Goal: Information Seeking & Learning: Learn about a topic

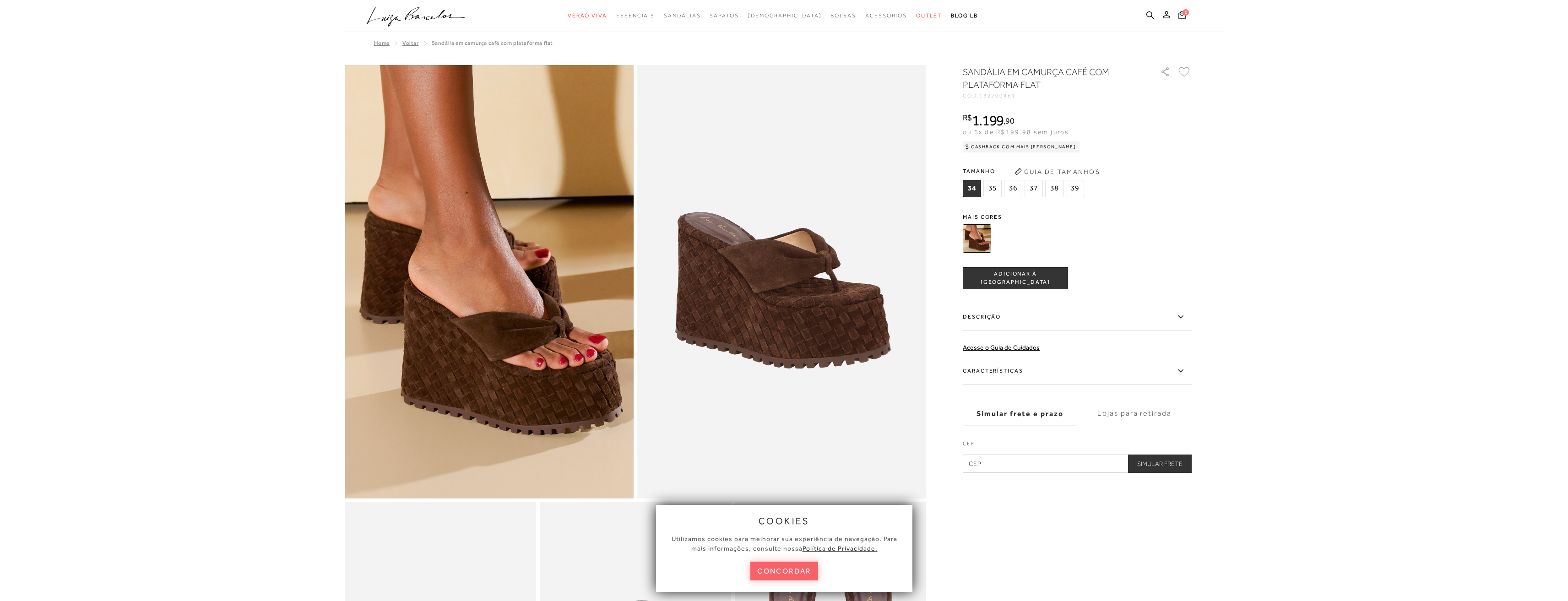
click at [1047, 74] on h1 "SANDÁLIA EM CAMURÇA CAFÉ COM PLATAFORMA FLAT" at bounding box center [1048, 79] width 172 height 26
copy div "SANDÁLIA EM CAMURÇA CAFÉ COM PLATAFORMA FLAT"
click at [1357, 177] on body "Página de detalhes do produto de SANDÁLIA EM CAMURÇA CAFÉ COM PLATAFORMA FLAT e…" at bounding box center [784, 300] width 1568 height 601
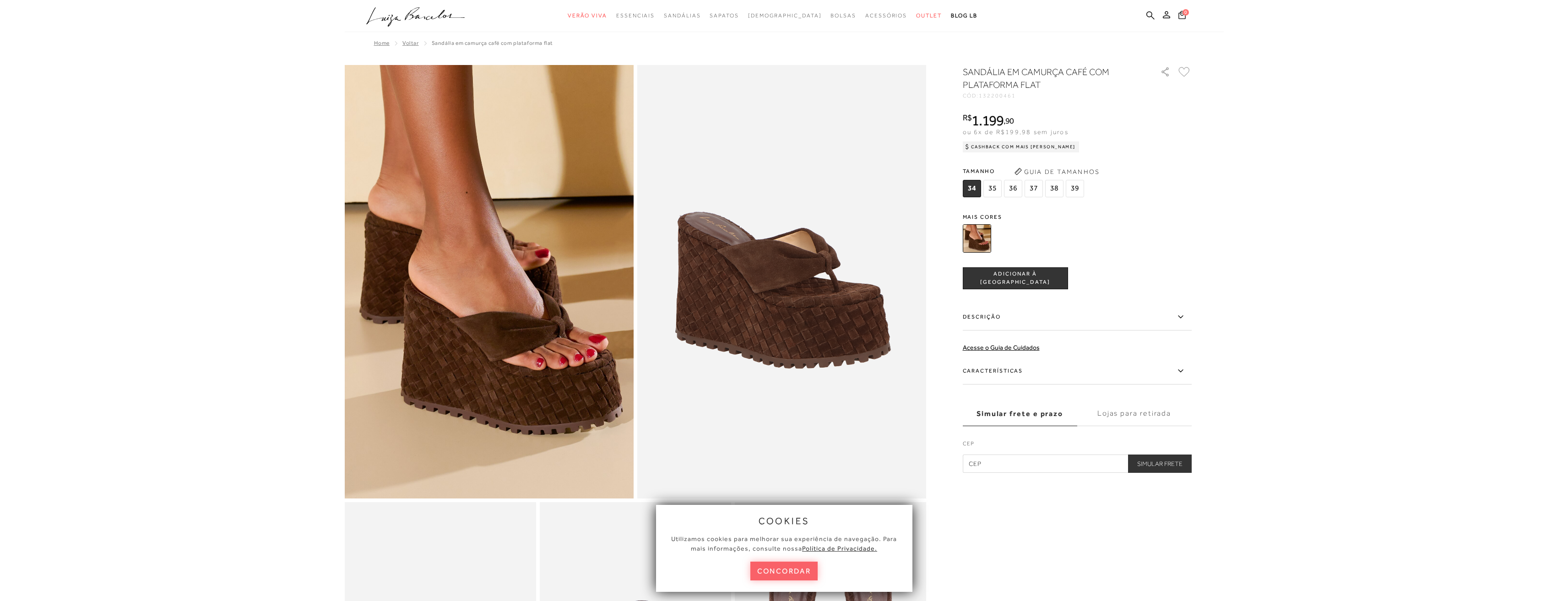
click at [170, 235] on body "Página de detalhes do produto de SANDÁLIA EM CAMURÇA CAFÉ COM PLATAFORMA FLAT e…" at bounding box center [784, 300] width 1568 height 601
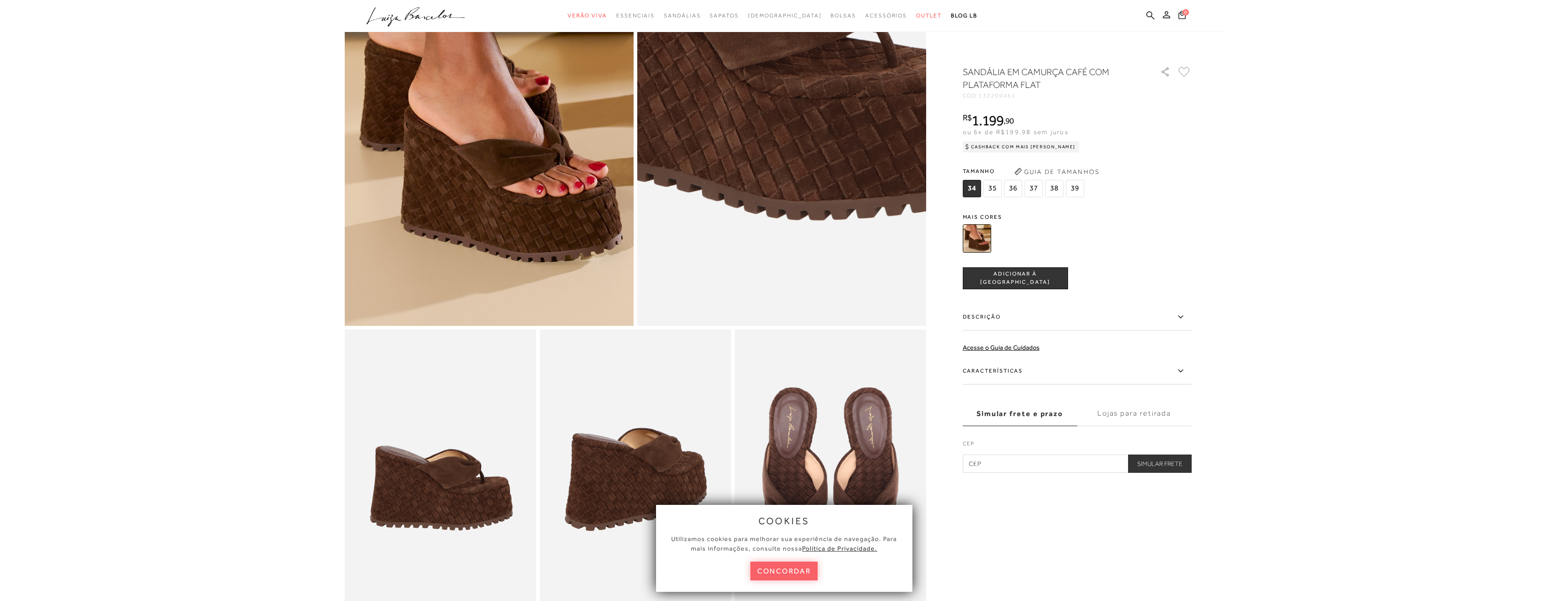
scroll to position [229, 0]
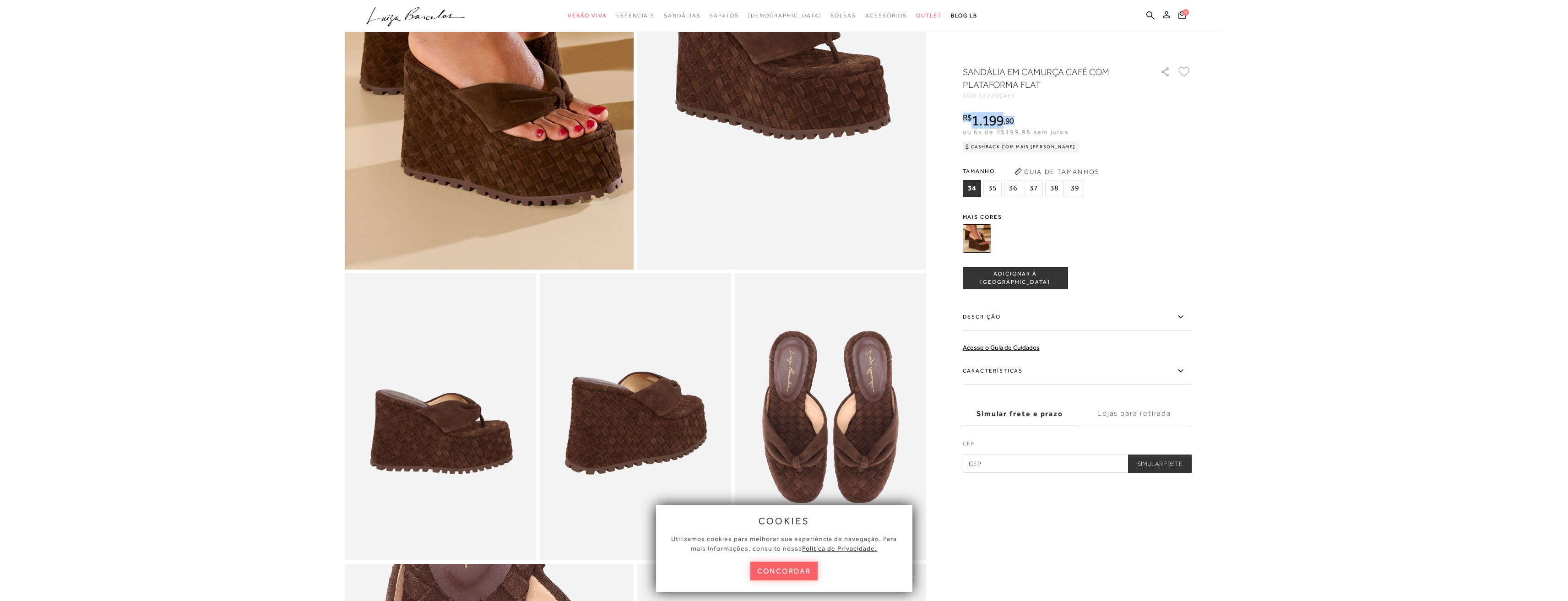
drag, startPoint x: 1048, startPoint y: 122, endPoint x: 963, endPoint y: 119, distance: 85.1
click at [963, 119] on div "R$ 1.199 , 90" at bounding box center [1020, 120] width 117 height 15
copy div "R$ 1.199 , 90"
click at [1190, 178] on div "Tamanho 34 35 36" at bounding box center [1076, 181] width 229 height 35
click at [1086, 326] on label "Descrição" at bounding box center [1076, 317] width 229 height 27
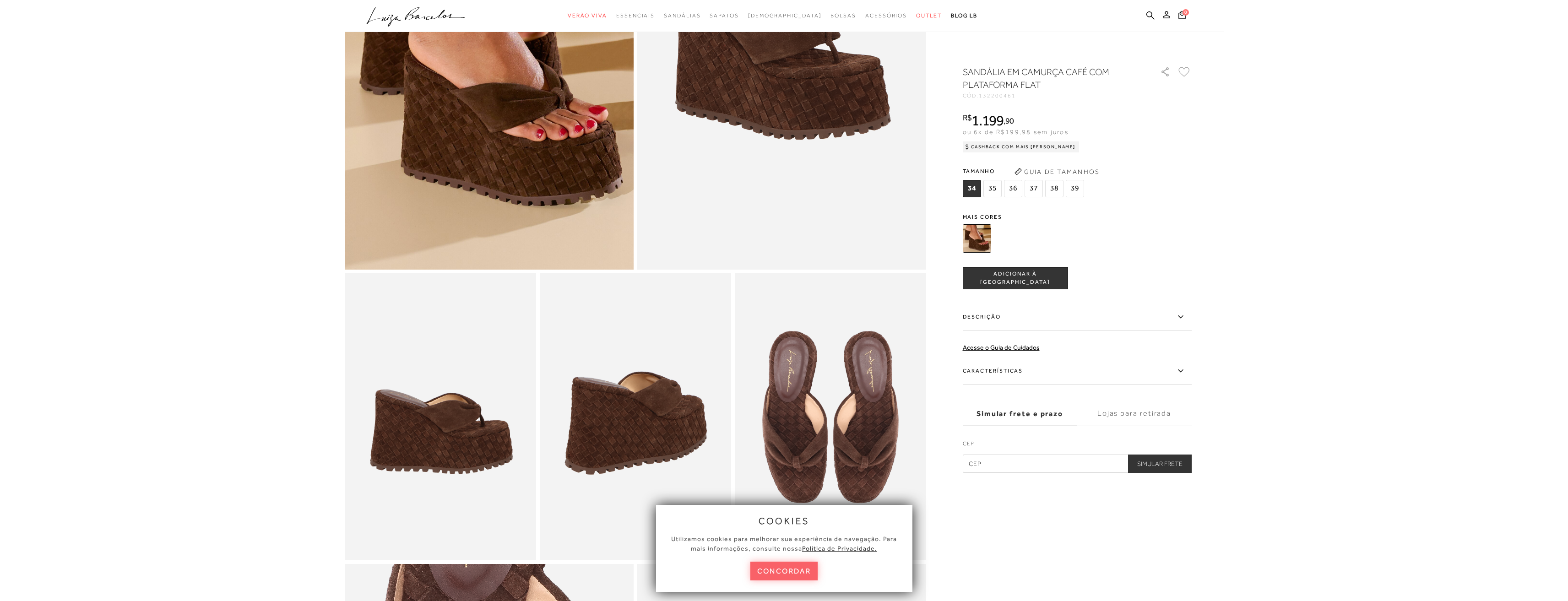
click at [0, 0] on input "Descrição" at bounding box center [0, 0] width 0 height 0
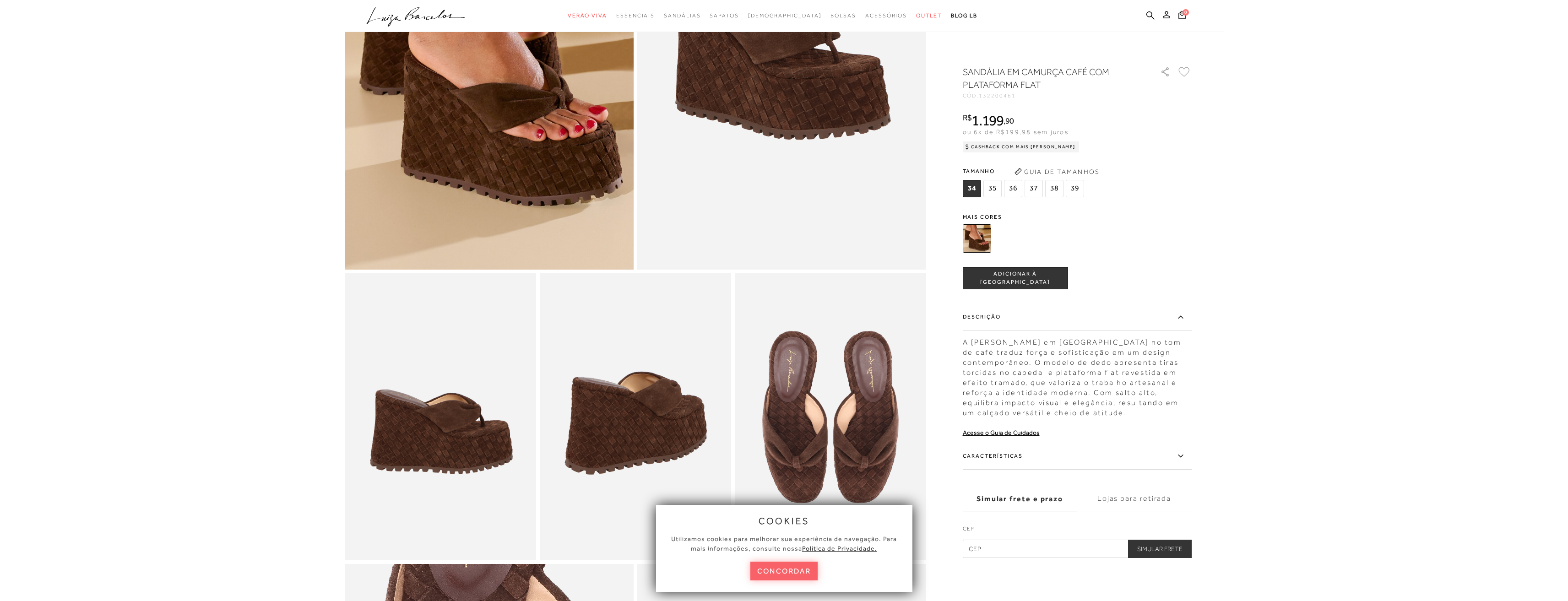
click at [1080, 356] on div "A [PERSON_NAME] em [GEOGRAPHIC_DATA] no tom de café traduz força e sofisticação…" at bounding box center [1076, 375] width 229 height 85
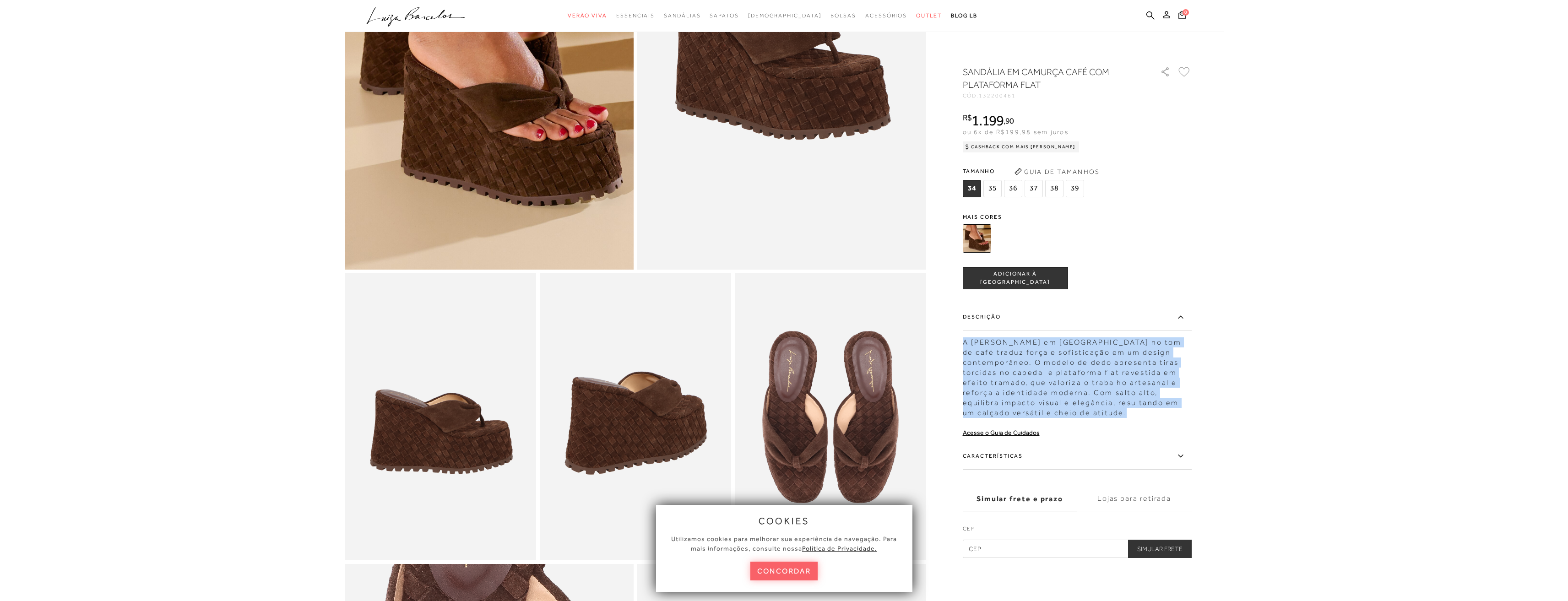
click at [1080, 356] on div "A [PERSON_NAME] em [GEOGRAPHIC_DATA] no tom de café traduz força e sofisticação…" at bounding box center [1076, 375] width 229 height 85
copy div "A [PERSON_NAME] em [GEOGRAPHIC_DATA] no tom de café traduz força e sofisticação…"
click at [1277, 294] on body "Página de detalhes do produto de SANDÁLIA EM CAMURÇA CAFÉ COM PLATAFORMA FLAT e…" at bounding box center [784, 72] width 1568 height 601
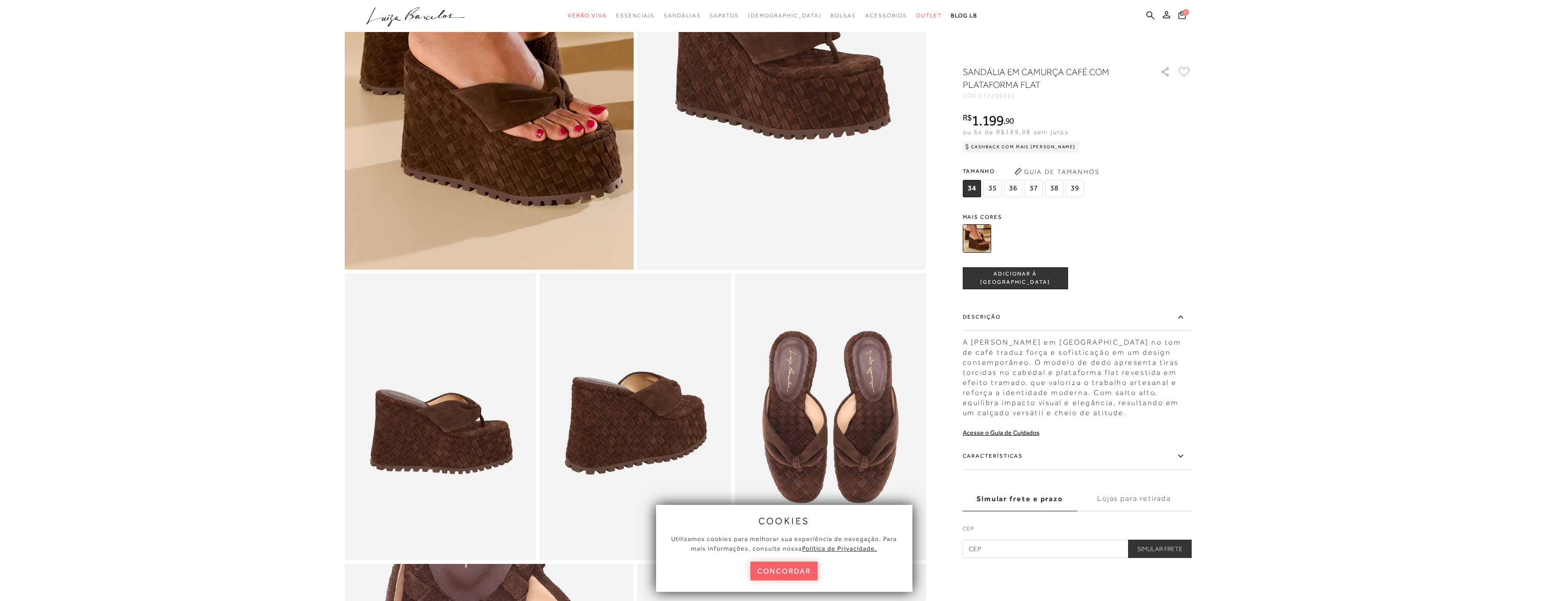
click at [1070, 461] on label "Características" at bounding box center [1076, 456] width 229 height 27
click at [0, 0] on input "Características" at bounding box center [0, 0] width 0 height 0
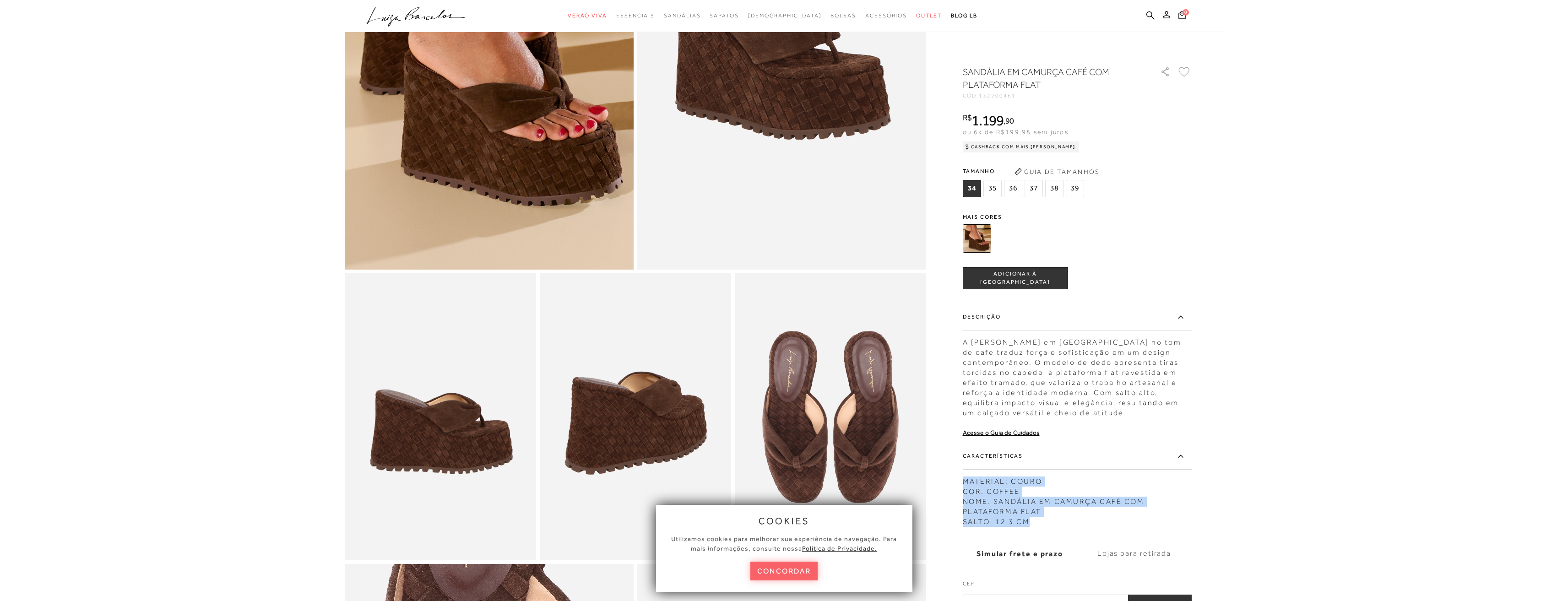
drag, startPoint x: 1050, startPoint y: 522, endPoint x: 963, endPoint y: 484, distance: 94.9
click at [963, 484] on div "MATERIAL: COURO COR: COFFEE NOME: SANDÁLIA EM CAMURÇA CAFÉ COM PLATAFORMA FLAT …" at bounding box center [1076, 499] width 229 height 55
copy div "MATERIAL: COURO COR: COFFEE NOME: SANDÁLIA EM CAMURÇA CAFÉ COM PLATAFORMA FLAT …"
click at [264, 87] on body "Página de detalhes do produto de SANDÁLIA EM CAMURÇA CAFÉ COM PLATAFORMA FLAT e…" at bounding box center [784, 72] width 1568 height 601
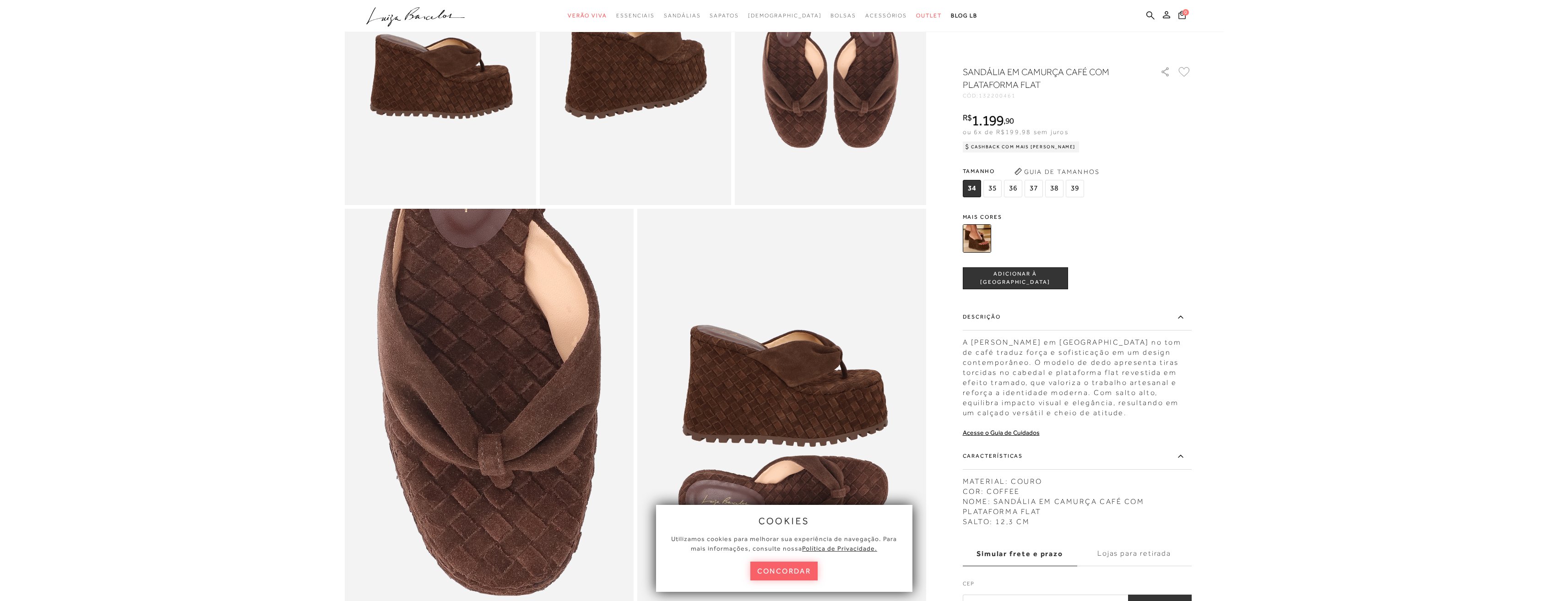
scroll to position [503, 0]
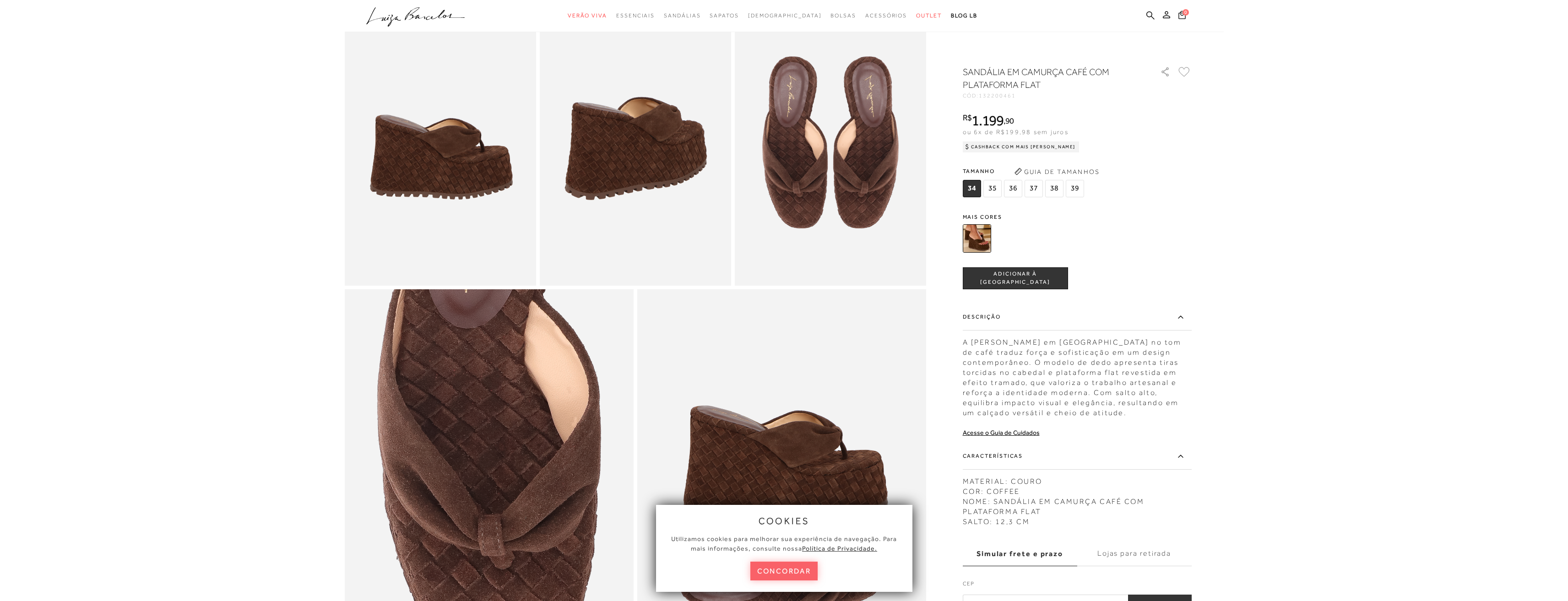
click at [422, 9] on icon ".a{fill-rule:evenodd;}" at bounding box center [416, 16] width 98 height 19
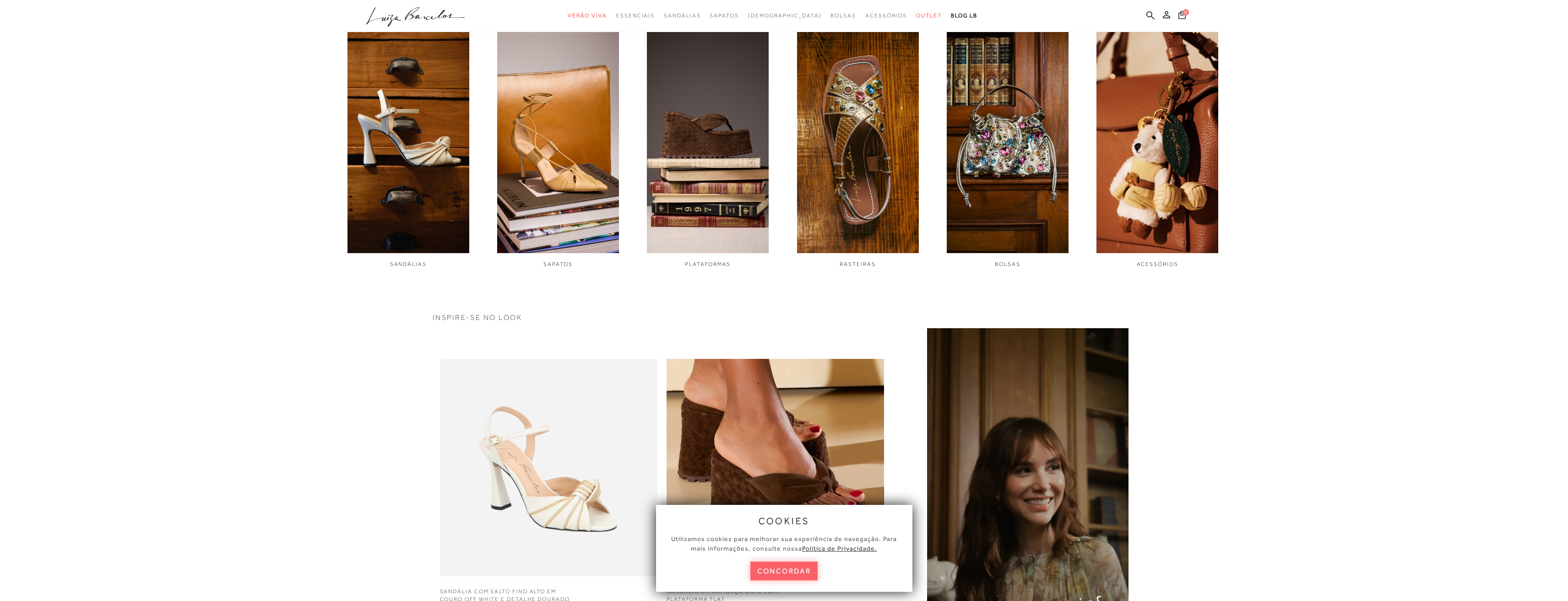
scroll to position [2869, 0]
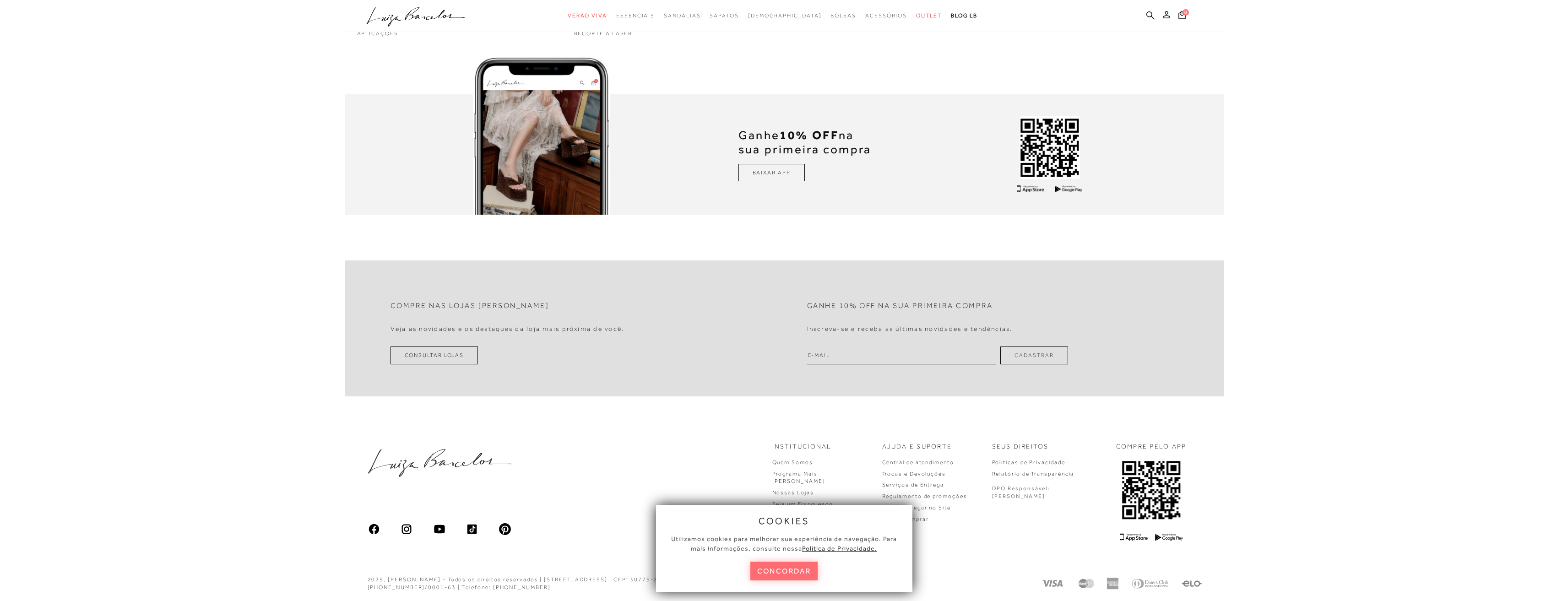
click at [795, 572] on button "concordar" at bounding box center [784, 571] width 67 height 19
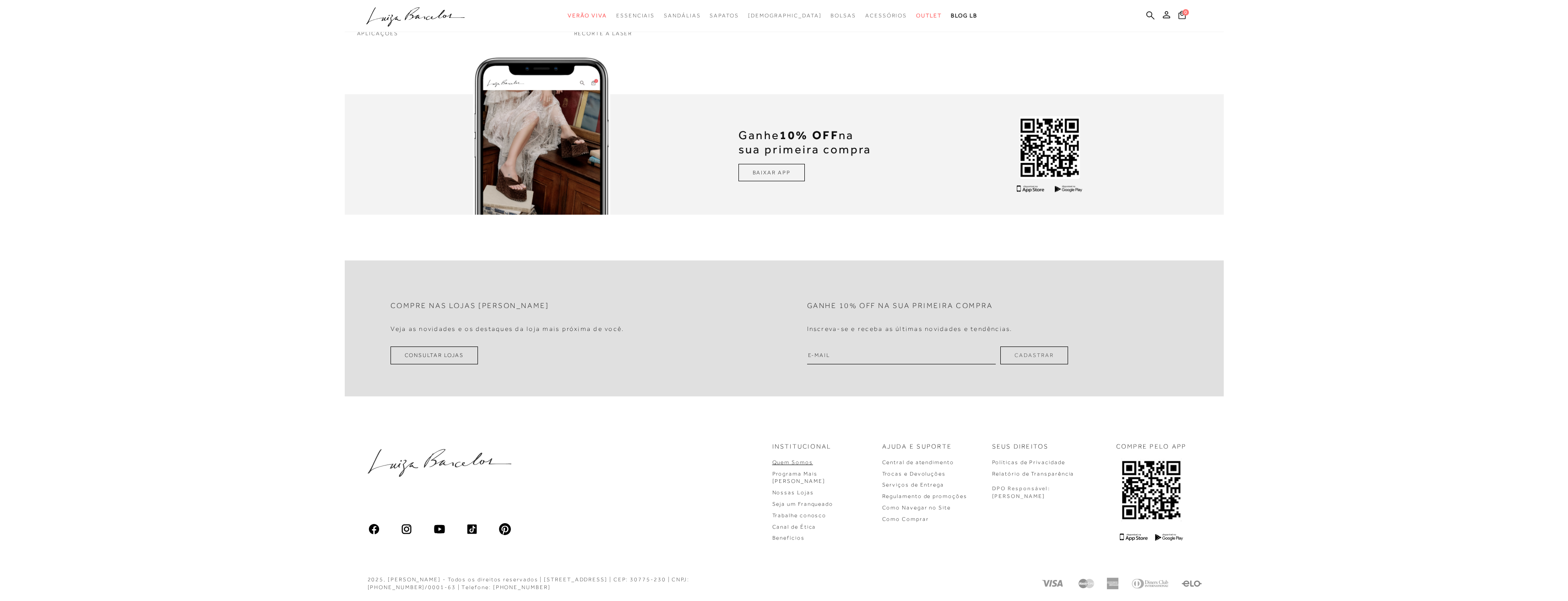
click at [813, 463] on link "Quem Somos" at bounding box center [792, 461] width 41 height 6
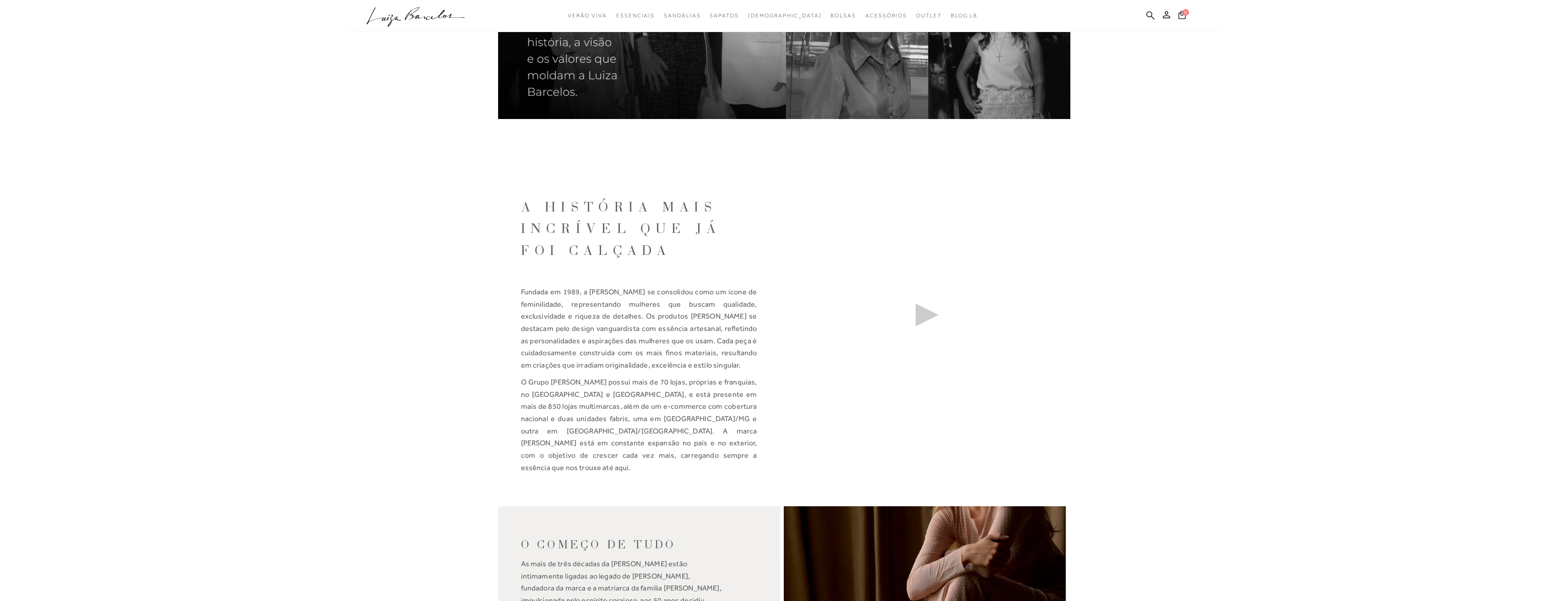
scroll to position [320, 0]
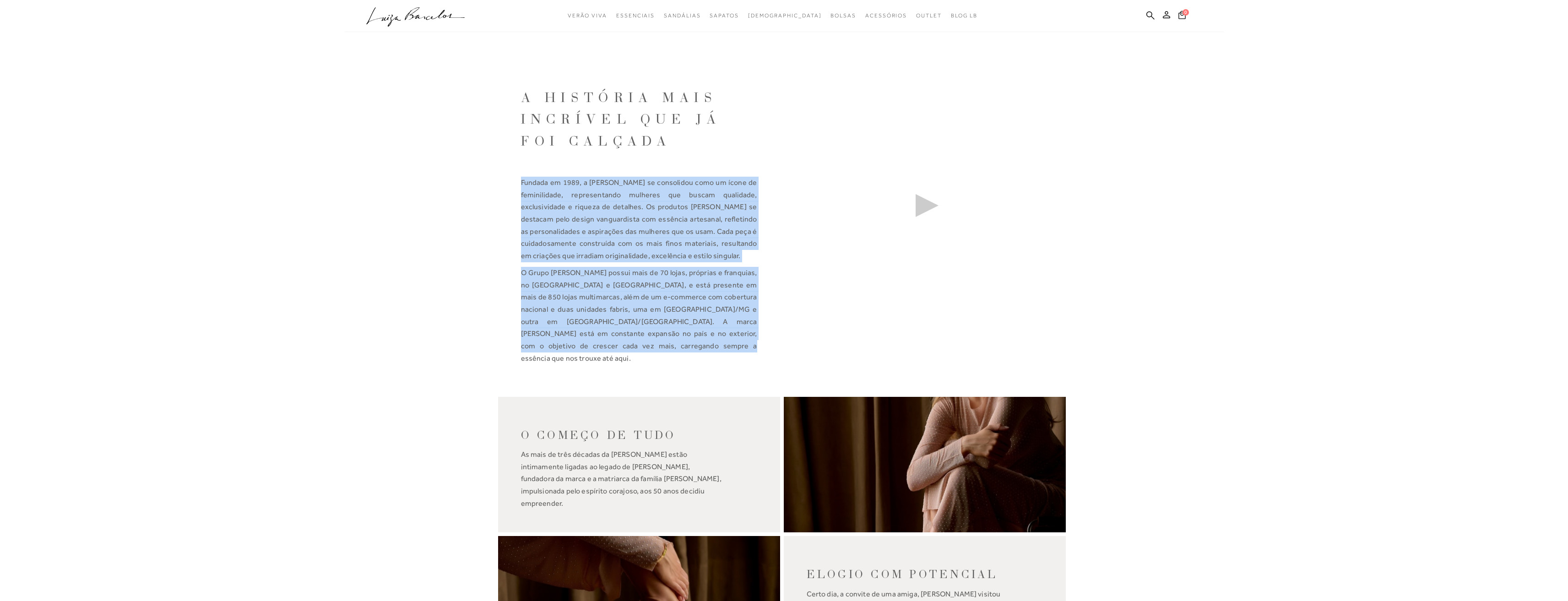
drag, startPoint x: 534, startPoint y: 203, endPoint x: 704, endPoint y: 364, distance: 234.1
click at [698, 363] on div "A HISTÓRIA MAIS INCRÍVEL QUE JÁ FOI CALÇADA Fundada em 1989, a [PERSON_NAME] se…" at bounding box center [638, 203] width 282 height 378
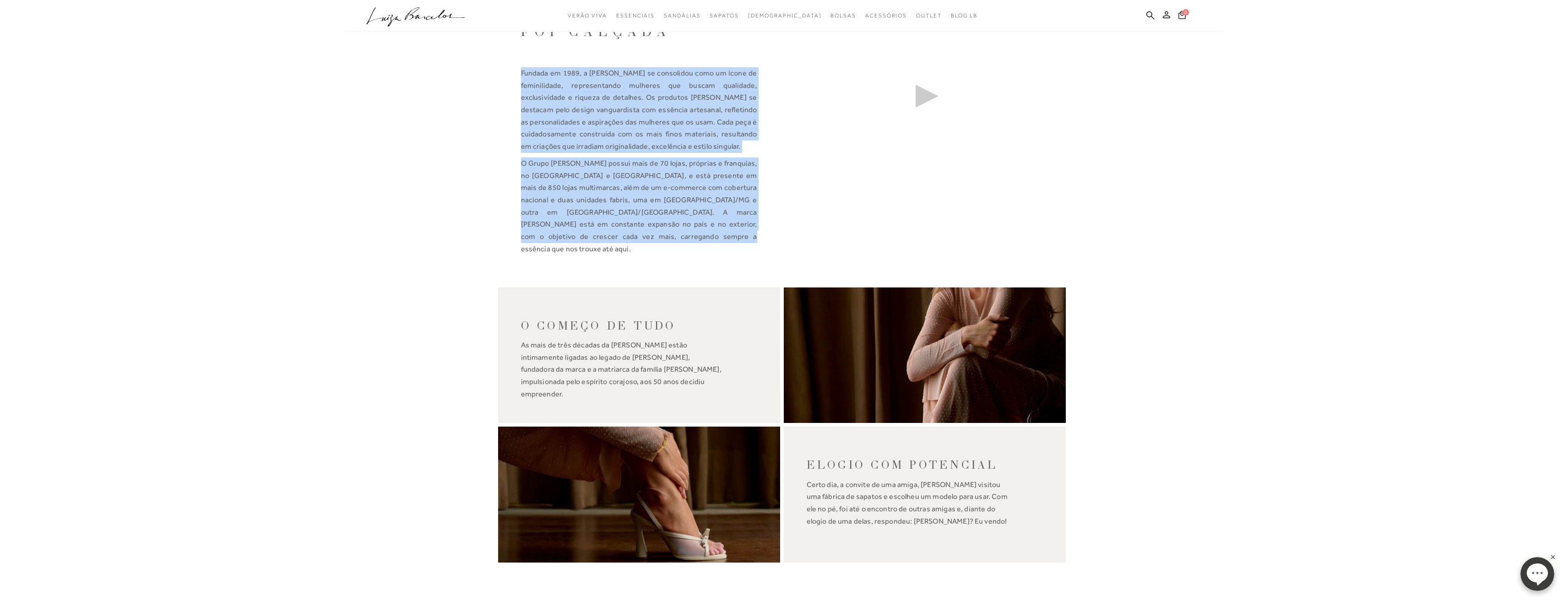
scroll to position [549, 0]
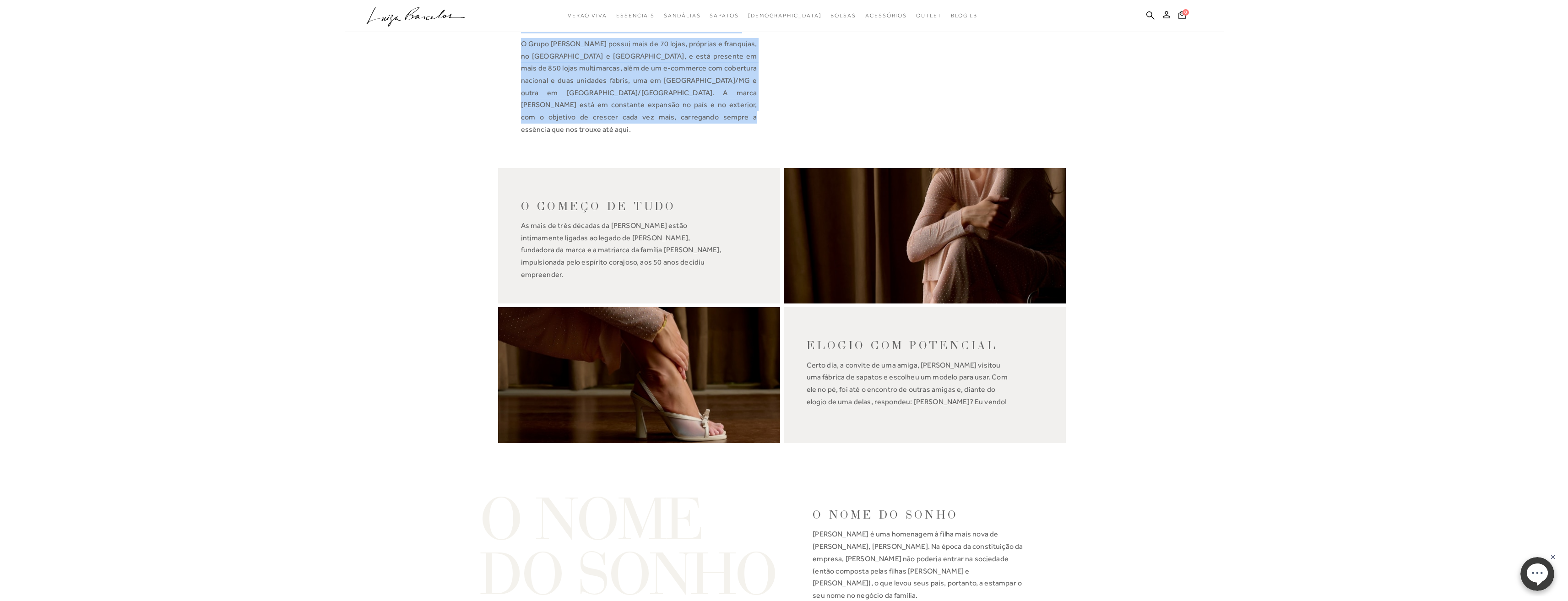
copy div "Loremip do 5063, s Ametc Adipisci el seddoeiusm temp in utlab et doloremagnaa, …"
drag, startPoint x: 676, startPoint y: 262, endPoint x: 518, endPoint y: 227, distance: 161.8
click at [518, 227] on div "O COMEÇO DE TUDO As mais de três décadas da [PERSON_NAME] estão intimamente lig…" at bounding box center [638, 235] width 282 height 136
copy span "As mais de três décadas da [PERSON_NAME] estão intimamente ligadas ao legado de…"
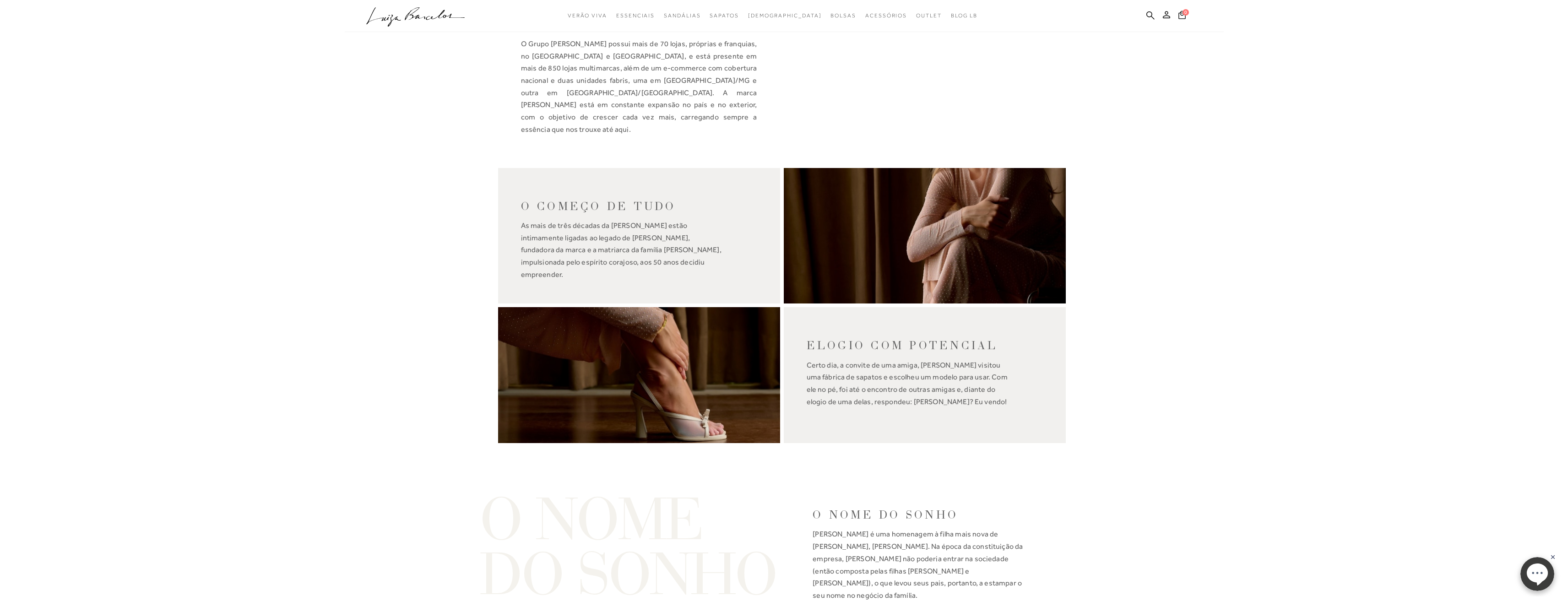
click at [919, 374] on span "Certo dia, a convite de uma amiga, [PERSON_NAME] visitou uma fábrica de sapatos…" at bounding box center [924, 383] width 236 height 49
copy div "Certo dia, a convite de uma amiga, [PERSON_NAME] visitou uma fábrica de sapatos…"
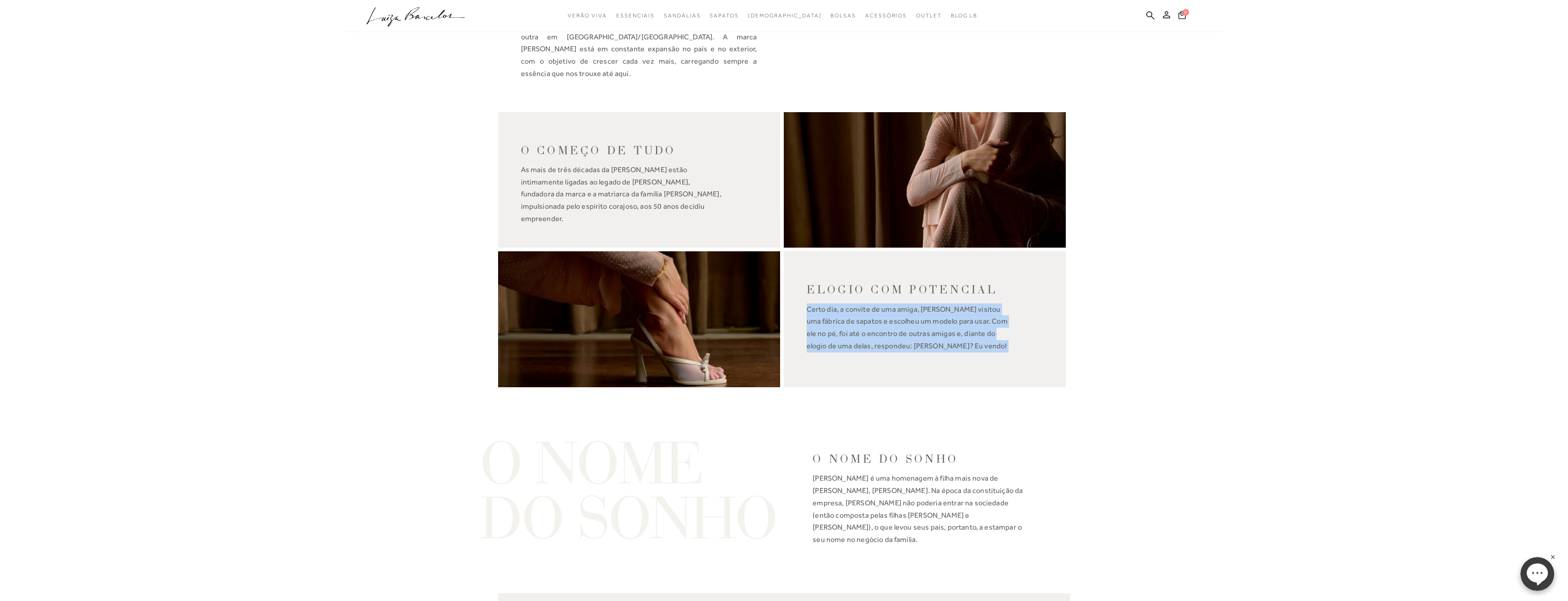
scroll to position [778, 0]
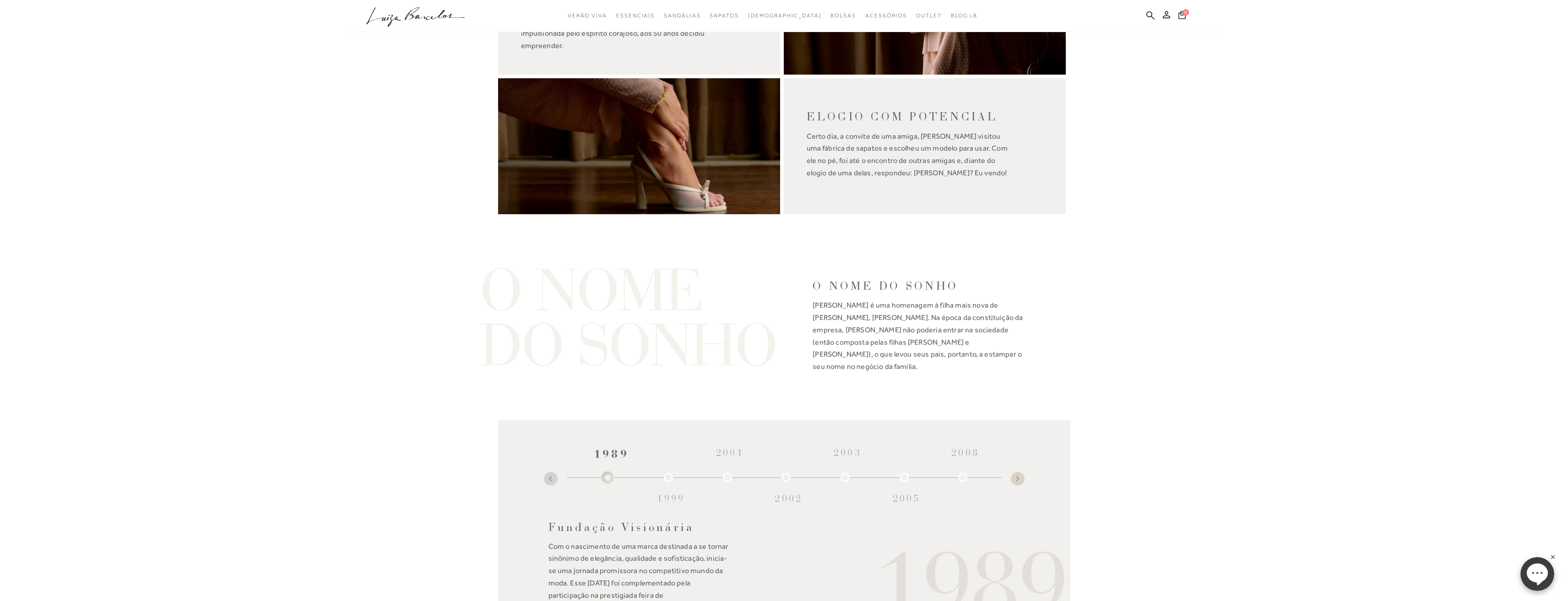
click at [921, 324] on span "[PERSON_NAME] é uma homenagem à filha mais nova de [PERSON_NAME], [PERSON_NAME]…" at bounding box center [917, 335] width 212 height 73
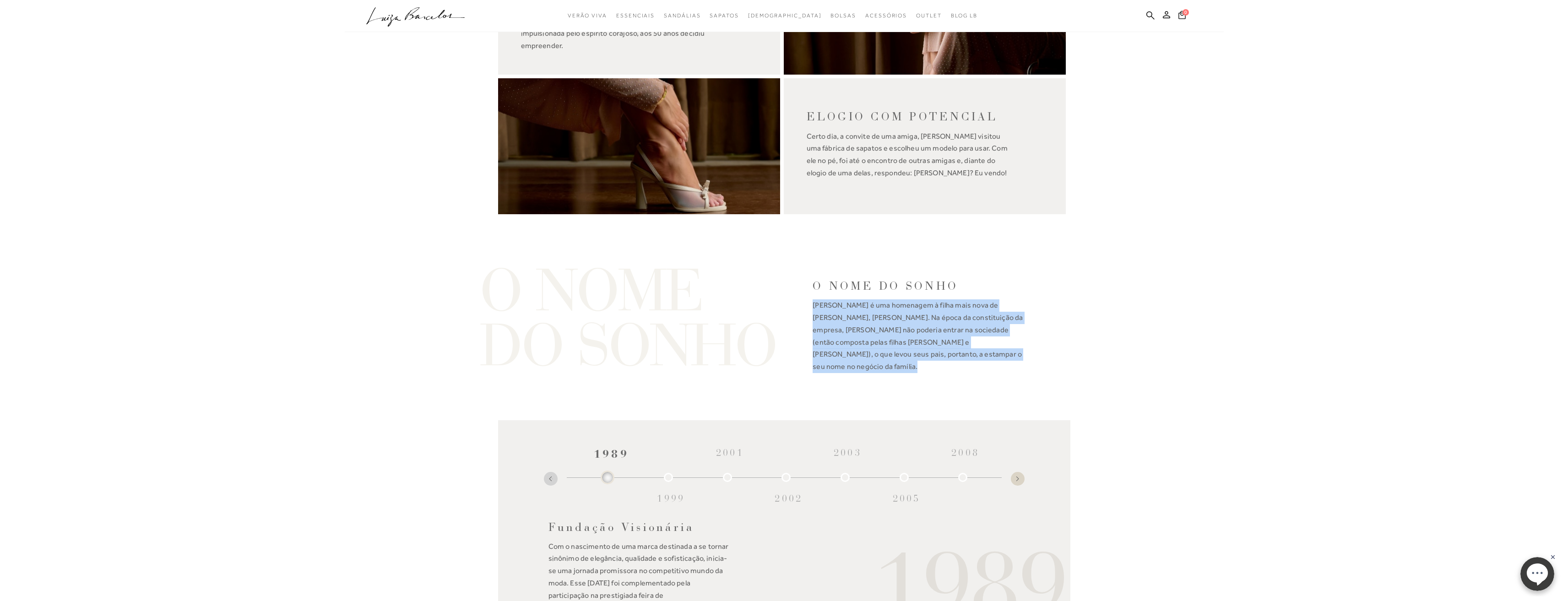
click at [921, 324] on span "[PERSON_NAME] é uma homenagem à filha mais nova de [PERSON_NAME], [PERSON_NAME]…" at bounding box center [917, 335] width 212 height 73
copy div "[PERSON_NAME] é uma homenagem à filha mais nova de [PERSON_NAME], [PERSON_NAME]…"
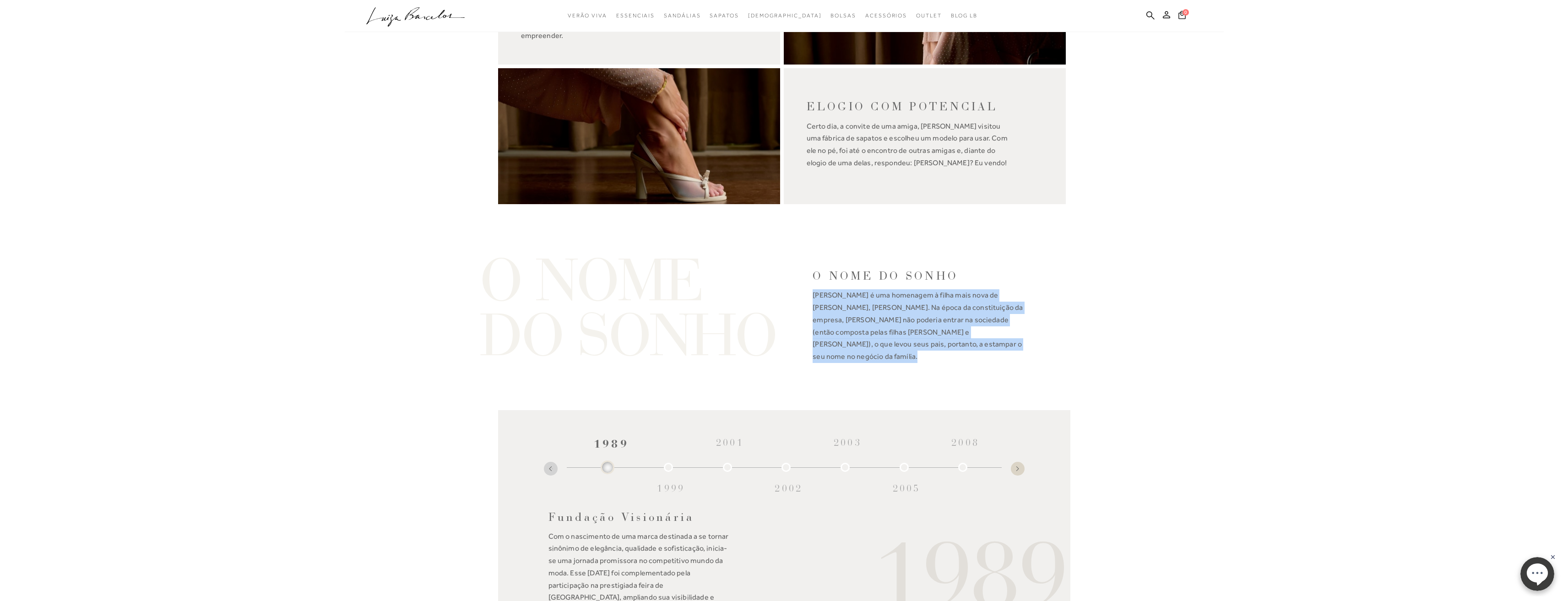
scroll to position [686, 0]
